Goal: Task Accomplishment & Management: Use online tool/utility

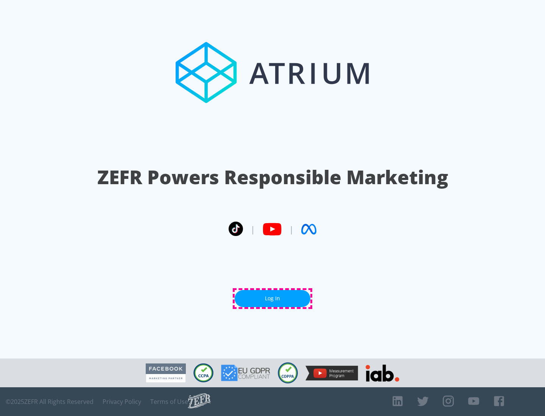
click at [272, 299] on link "Log In" at bounding box center [273, 298] width 76 height 17
